Goal: Entertainment & Leisure: Consume media (video, audio)

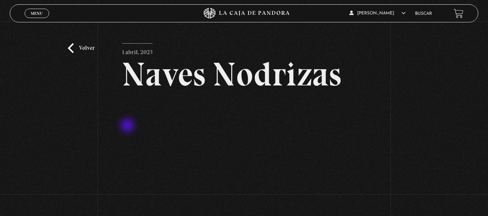
scroll to position [56, 0]
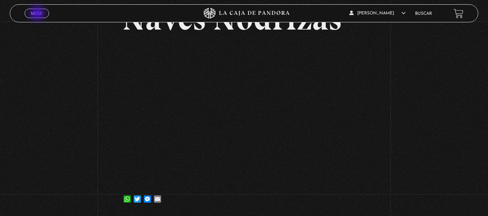
click at [38, 14] on span "Menu" at bounding box center [37, 13] width 12 height 4
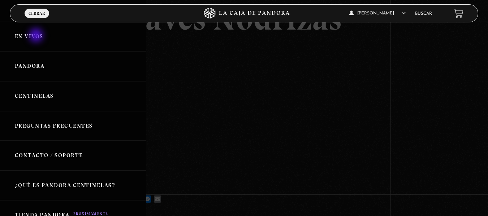
click at [37, 36] on link "En vivos" at bounding box center [73, 37] width 146 height 30
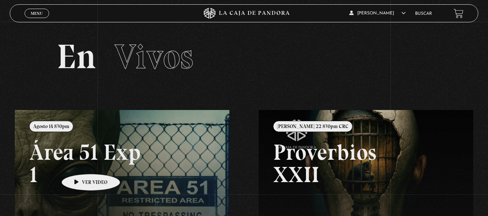
click at [79, 163] on link at bounding box center [259, 218] width 488 height 216
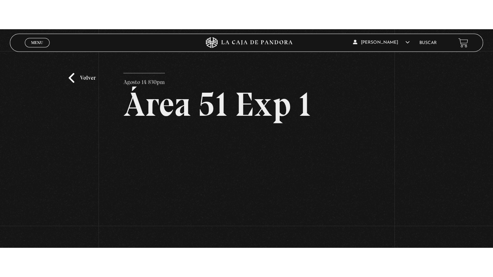
scroll to position [73, 0]
